Goal: Transaction & Acquisition: Download file/media

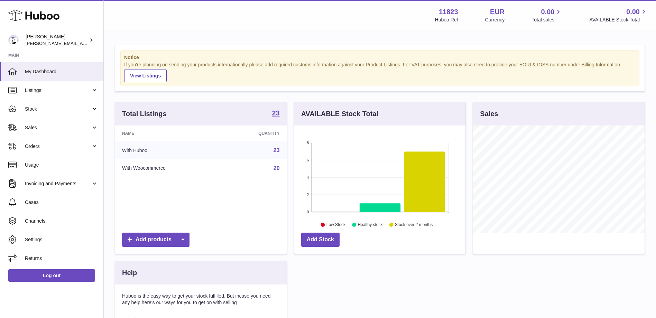
scroll to position [108, 171]
click at [49, 185] on span "Invoicing and Payments" at bounding box center [58, 184] width 66 height 7
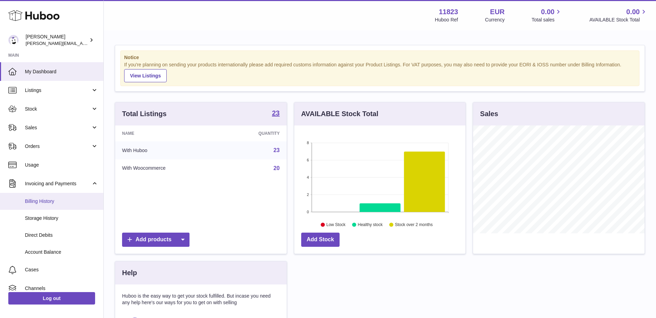
click at [46, 199] on span "Billing History" at bounding box center [61, 201] width 73 height 7
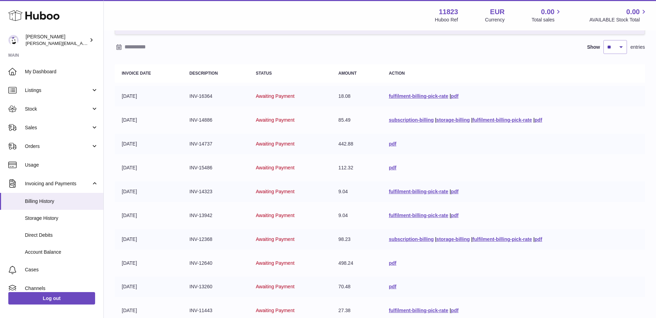
scroll to position [69, 0]
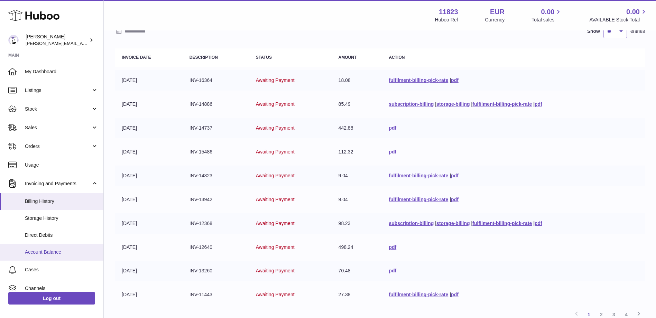
click at [28, 249] on span "Account Balance" at bounding box center [61, 252] width 73 height 7
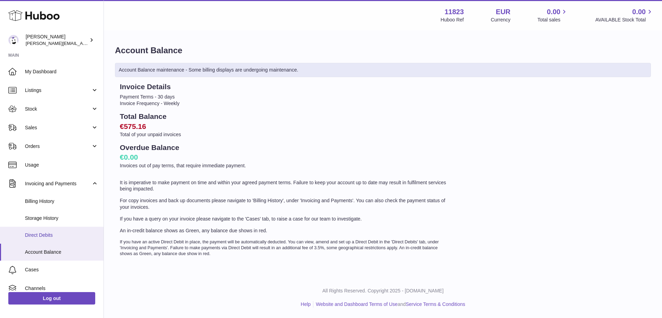
click at [34, 238] on span "Direct Debits" at bounding box center [61, 235] width 73 height 7
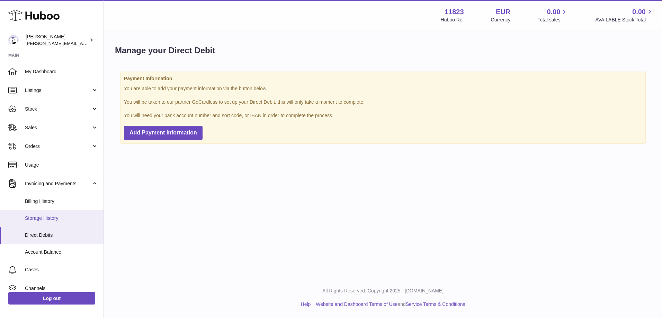
click at [36, 223] on link "Storage History" at bounding box center [51, 218] width 103 height 17
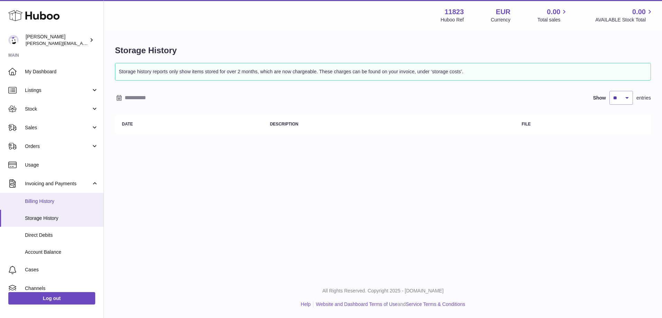
click at [42, 203] on span "Billing History" at bounding box center [61, 201] width 73 height 7
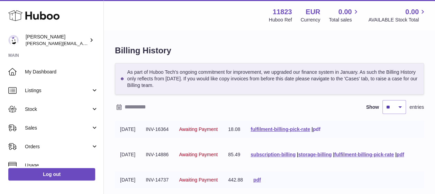
click at [320, 131] on link "pdf" at bounding box center [317, 129] width 8 height 6
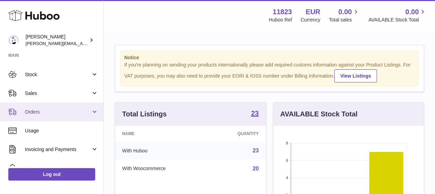
scroll to position [102, 0]
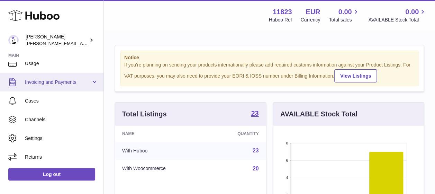
click at [88, 83] on span "Invoicing and Payments" at bounding box center [58, 82] width 66 height 7
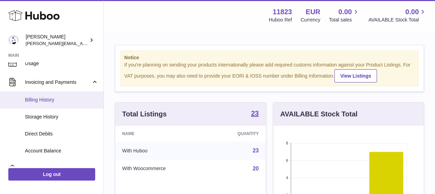
click at [27, 92] on link "Billing History" at bounding box center [51, 99] width 103 height 17
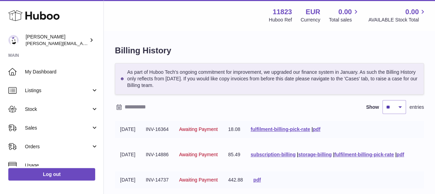
scroll to position [35, 0]
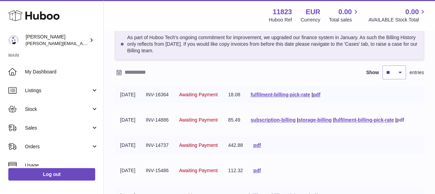
click at [404, 119] on link "pdf" at bounding box center [401, 120] width 8 height 6
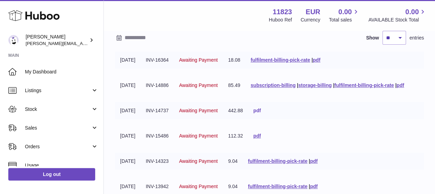
click at [261, 109] on link "pdf" at bounding box center [257, 111] width 8 height 6
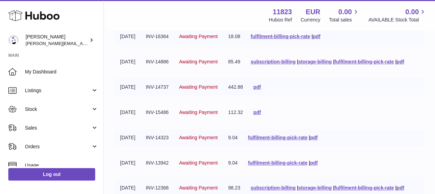
scroll to position [104, 0]
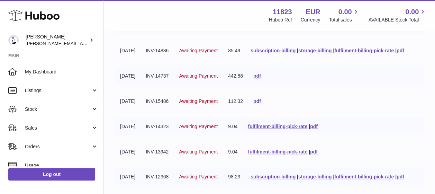
click at [261, 102] on link "pdf" at bounding box center [257, 101] width 8 height 6
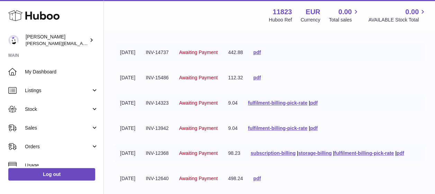
scroll to position [138, 0]
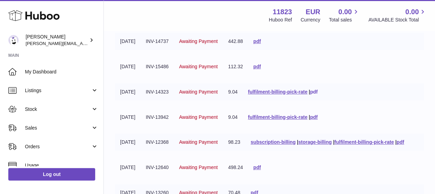
click at [318, 91] on link "pdf" at bounding box center [314, 92] width 8 height 6
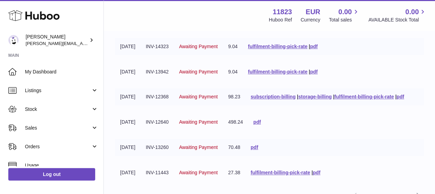
scroll to position [173, 0]
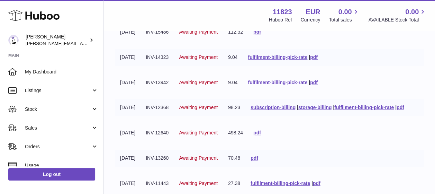
click at [288, 81] on link "fulfilment-billing-pick-rate" at bounding box center [278, 83] width 60 height 6
click at [414, 64] on tr "26-08-2025 INV-14323 Awaiting Payment 9.04 fulfilment-billing-pick-rate | pdf" at bounding box center [269, 57] width 309 height 17
click at [318, 84] on link "pdf" at bounding box center [314, 83] width 8 height 6
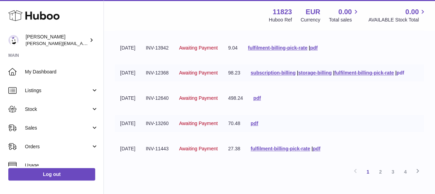
click at [404, 71] on link "pdf" at bounding box center [401, 73] width 8 height 6
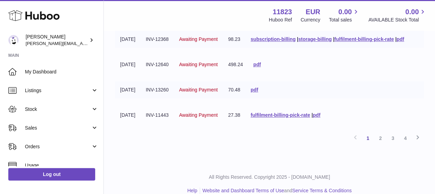
scroll to position [242, 0]
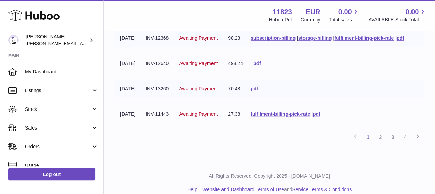
click at [261, 64] on link "pdf" at bounding box center [257, 64] width 8 height 6
click at [258, 89] on link "pdf" at bounding box center [255, 89] width 8 height 6
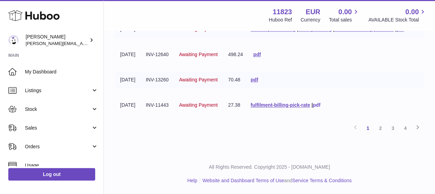
click at [320, 107] on link "pdf" at bounding box center [317, 105] width 8 height 6
click at [379, 129] on link "2" at bounding box center [380, 128] width 12 height 12
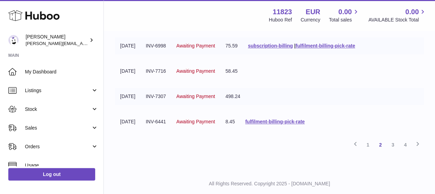
scroll to position [251, 0]
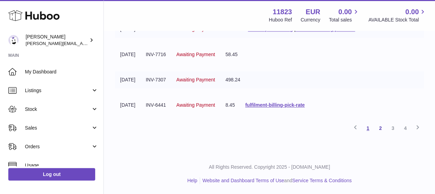
click at [369, 128] on link "1" at bounding box center [368, 128] width 12 height 12
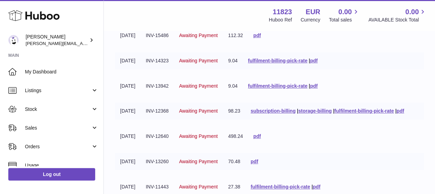
scroll to position [251, 0]
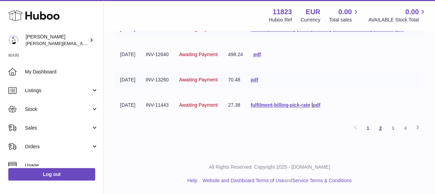
click at [380, 129] on link "2" at bounding box center [380, 128] width 12 height 12
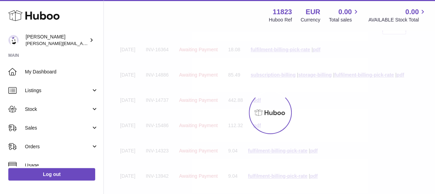
scroll to position [31, 0]
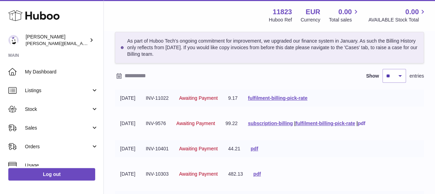
click at [365, 124] on link "pdf" at bounding box center [362, 123] width 8 height 6
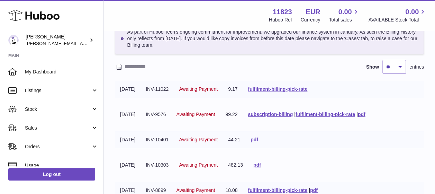
scroll to position [66, 0]
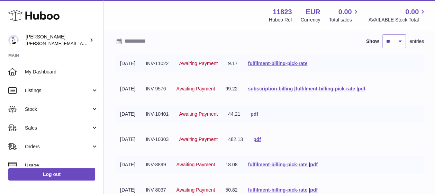
click at [258, 114] on link "pdf" at bounding box center [255, 114] width 8 height 6
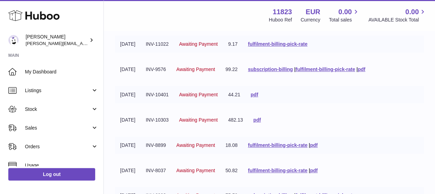
scroll to position [100, 0]
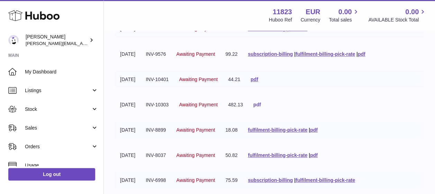
click at [261, 105] on link "pdf" at bounding box center [257, 105] width 8 height 6
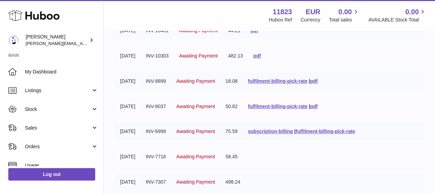
scroll to position [170, 0]
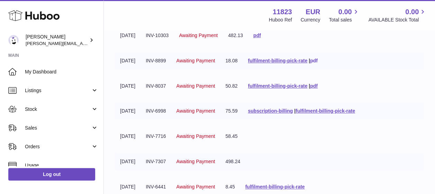
click at [318, 60] on link "pdf" at bounding box center [314, 61] width 8 height 6
click at [318, 85] on link "pdf" at bounding box center [314, 86] width 8 height 6
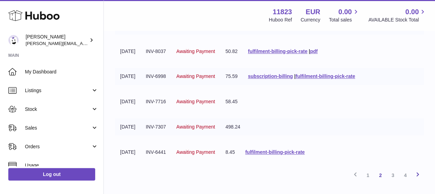
click at [418, 175] on icon at bounding box center [418, 174] width 8 height 9
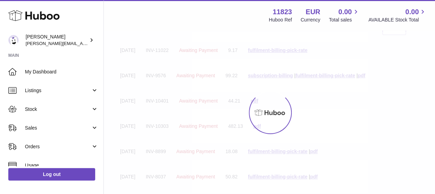
scroll to position [31, 0]
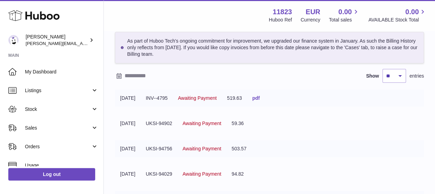
click at [260, 100] on link "pdf" at bounding box center [256, 98] width 8 height 6
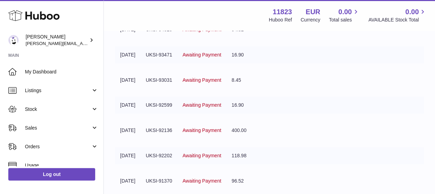
scroll to position [239, 0]
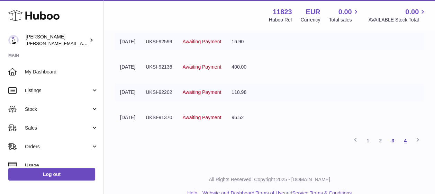
click at [406, 142] on link "4" at bounding box center [405, 140] width 12 height 12
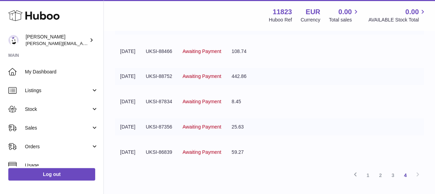
scroll to position [239, 0]
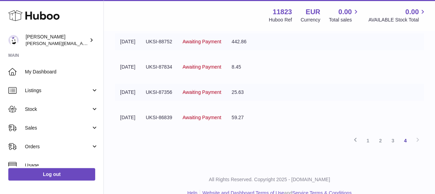
click at [417, 140] on div "Previous 1 2 3 4 Next" at bounding box center [269, 140] width 309 height 12
click at [418, 139] on div "Previous 1 2 3 4 Next" at bounding box center [269, 140] width 309 height 12
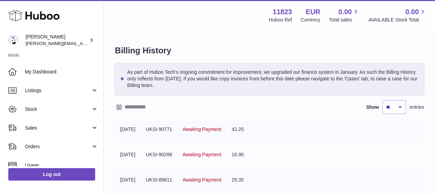
scroll to position [0, 0]
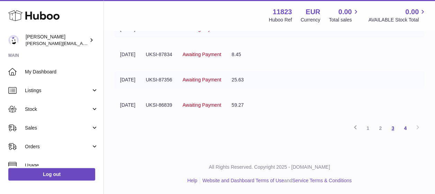
click at [394, 129] on link "3" at bounding box center [393, 128] width 12 height 12
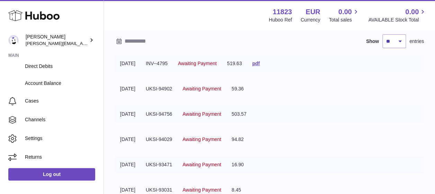
scroll to position [135, 0]
